Goal: Book appointment/travel/reservation

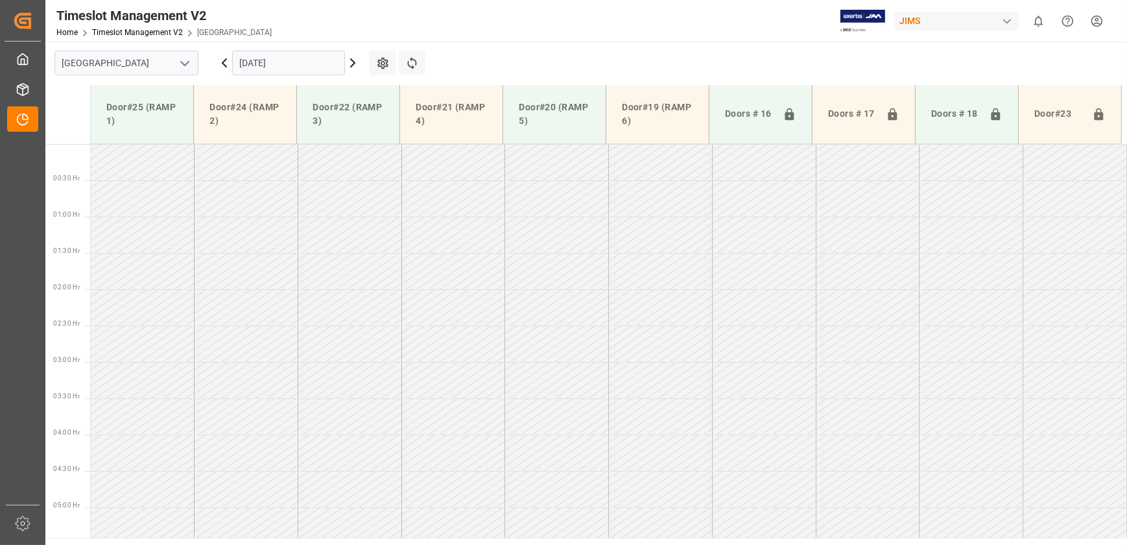
scroll to position [346, 0]
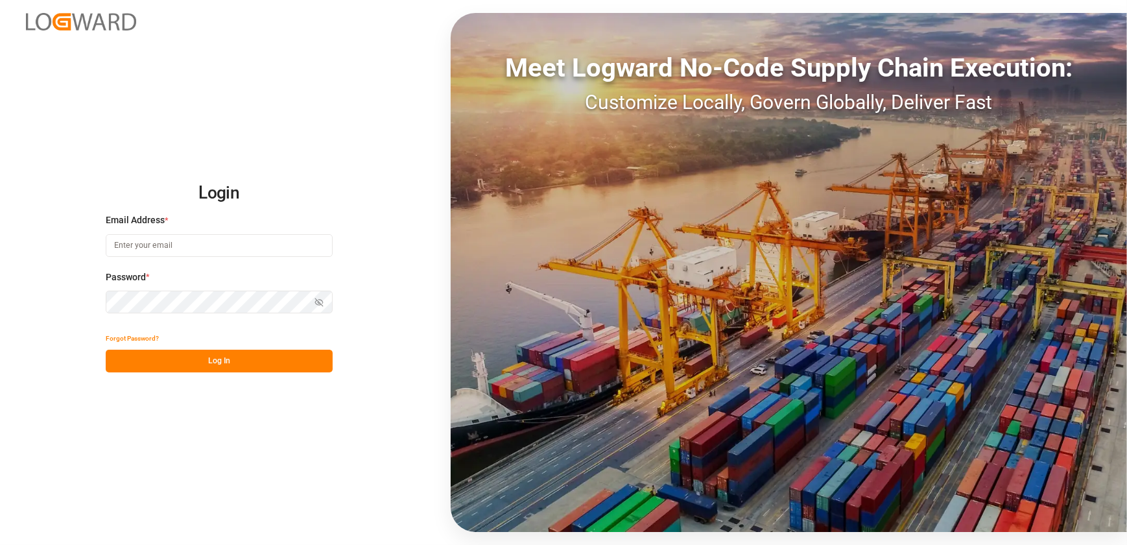
click at [179, 243] on input at bounding box center [219, 245] width 227 height 23
type input "[EMAIL_ADDRESS][DOMAIN_NAME]"
click at [295, 360] on button "Log In" at bounding box center [219, 360] width 227 height 23
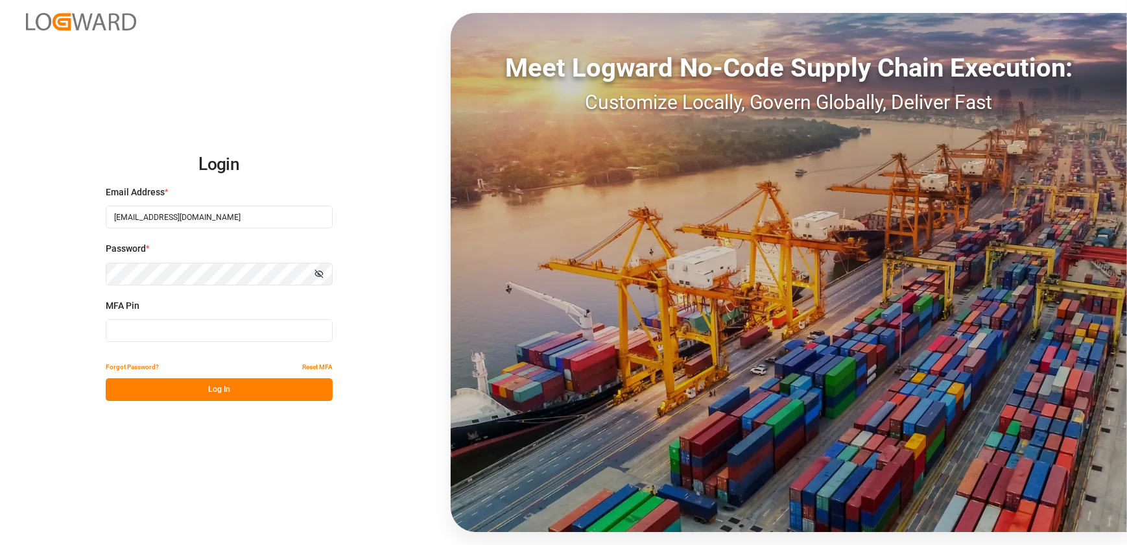
click at [243, 341] on input at bounding box center [219, 330] width 227 height 23
type input "844711"
click at [207, 379] on button "Log In" at bounding box center [219, 389] width 227 height 23
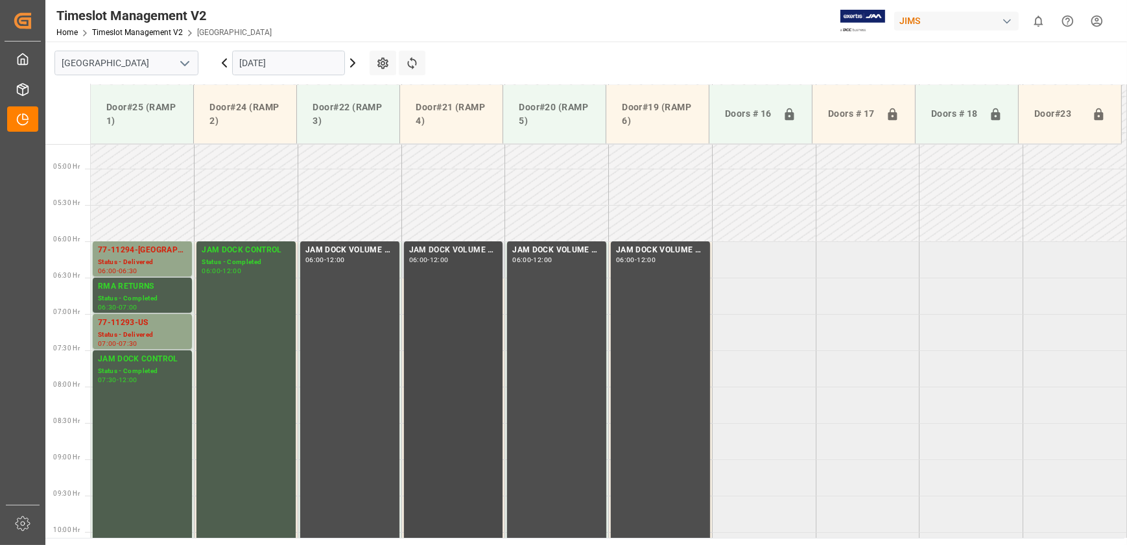
scroll to position [359, 0]
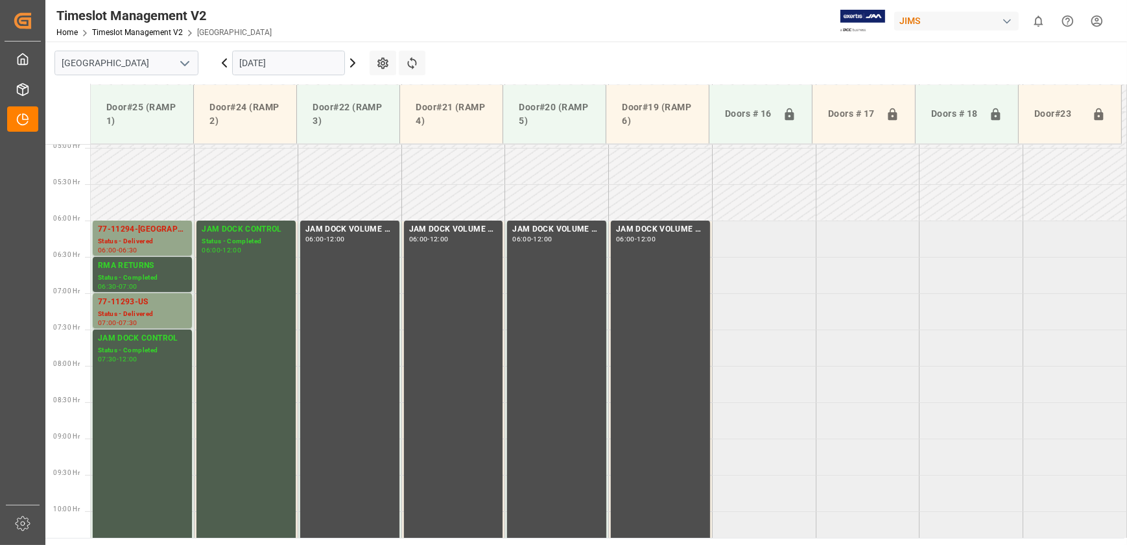
click at [302, 60] on input "[DATE]" at bounding box center [288, 63] width 113 height 25
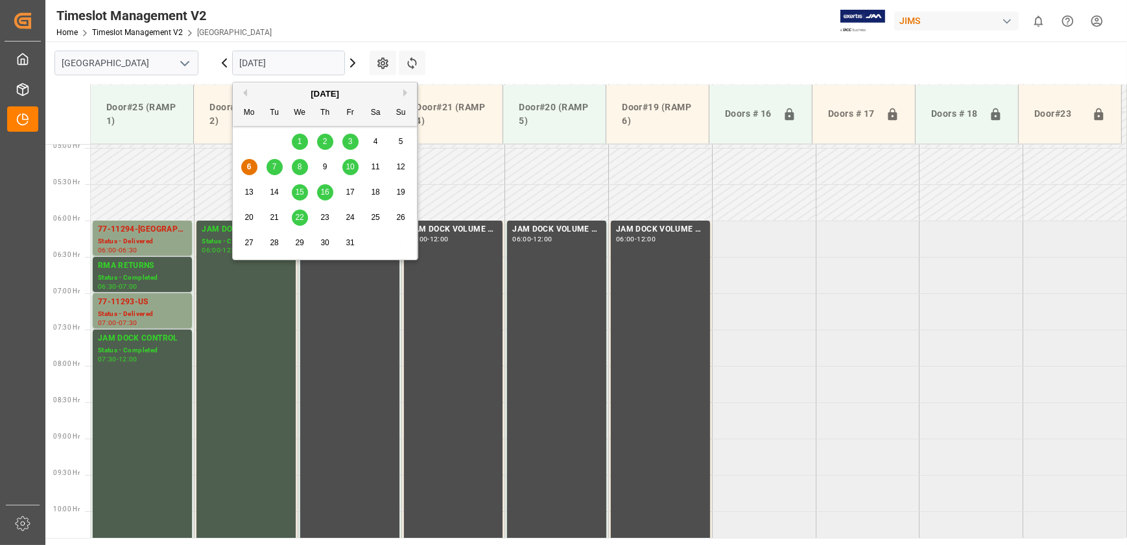
click at [274, 163] on span "7" at bounding box center [274, 166] width 5 height 9
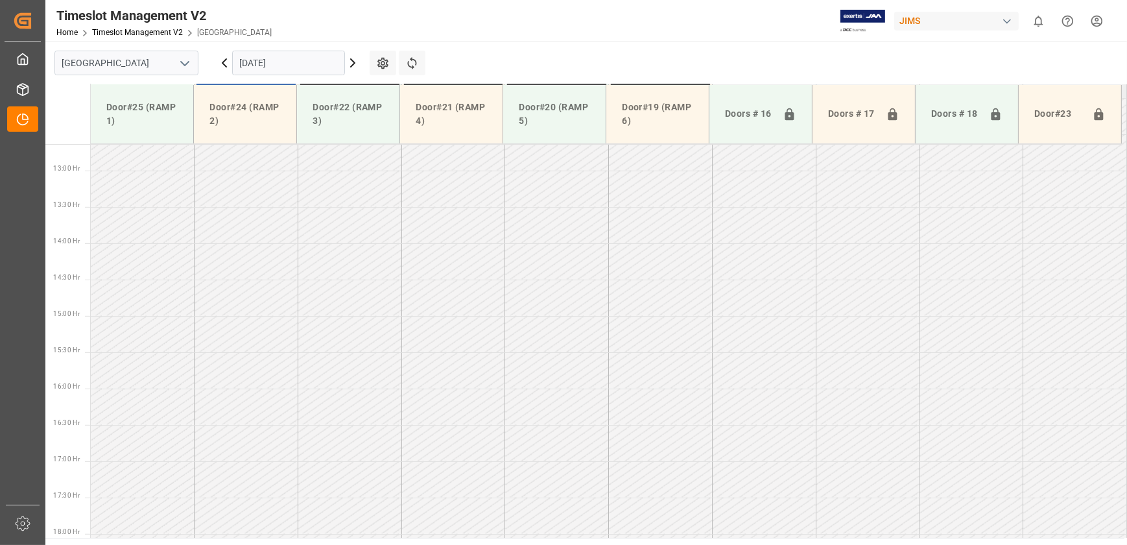
scroll to position [584, 0]
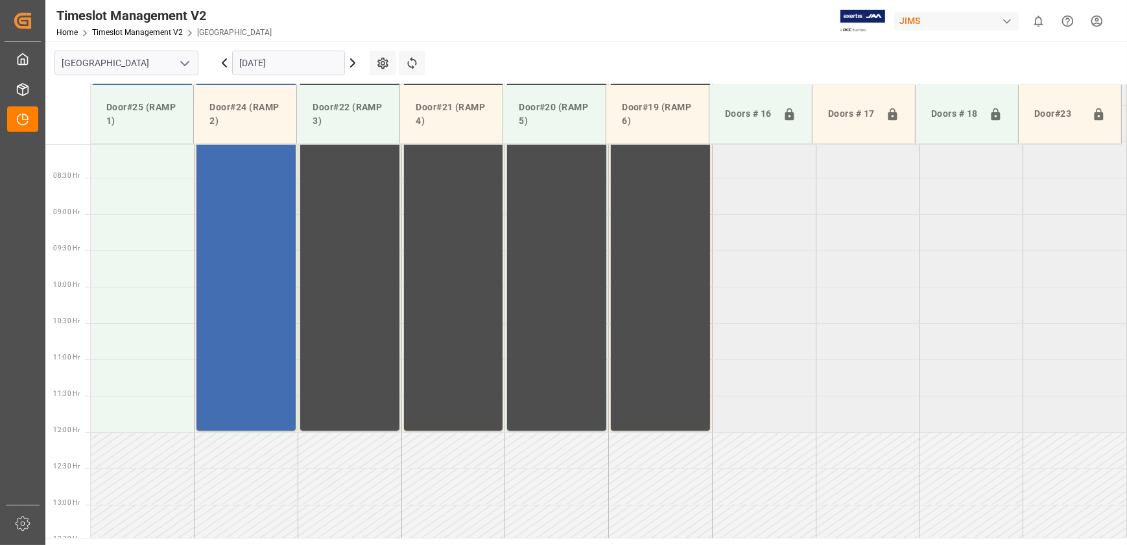
click at [298, 61] on input "[DATE]" at bounding box center [288, 63] width 113 height 25
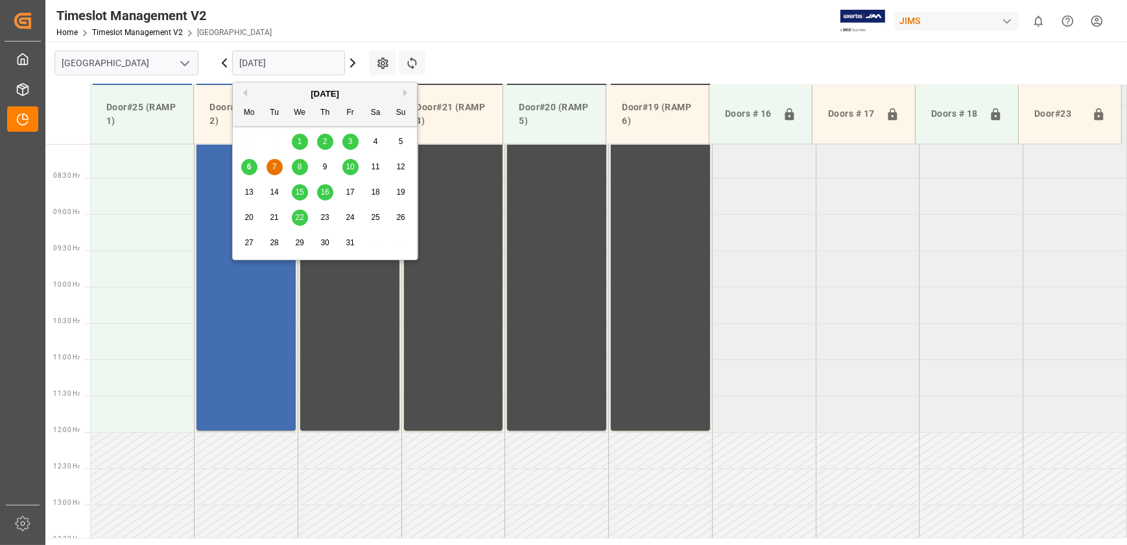
click at [298, 161] on div "8" at bounding box center [300, 167] width 16 height 16
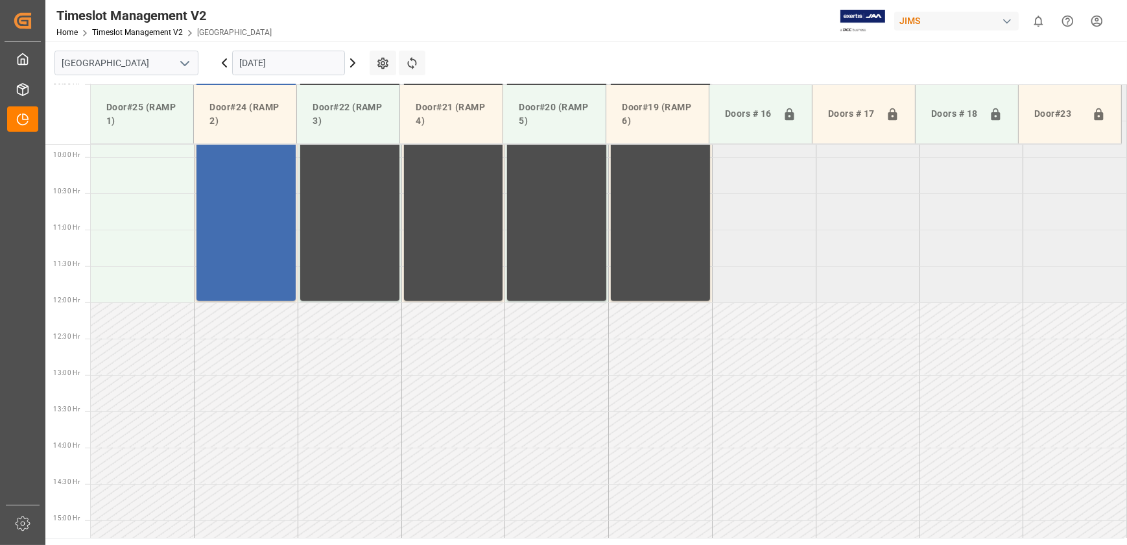
scroll to position [418, 0]
